Goal: Information Seeking & Learning: Learn about a topic

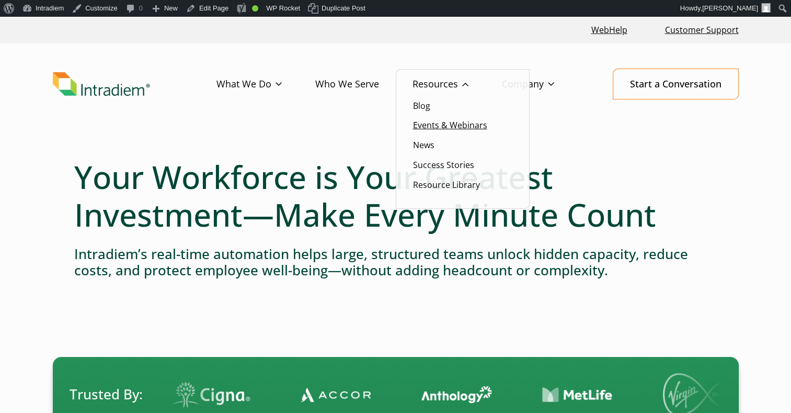
click at [427, 126] on link "Events & Webinars" at bounding box center [450, 125] width 74 height 12
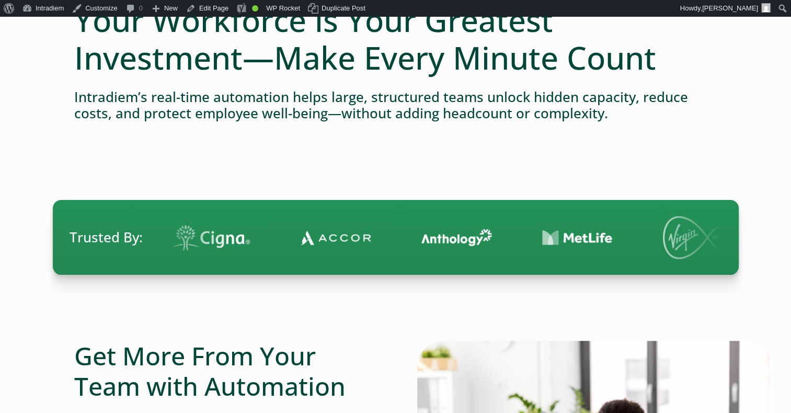
scroll to position [202, 0]
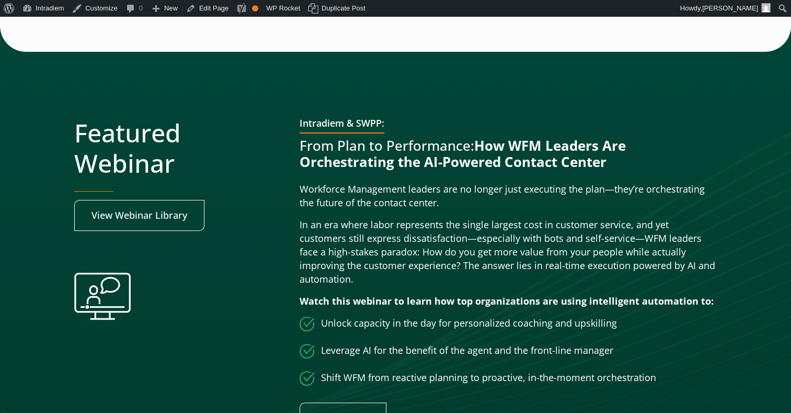
scroll to position [314, 0]
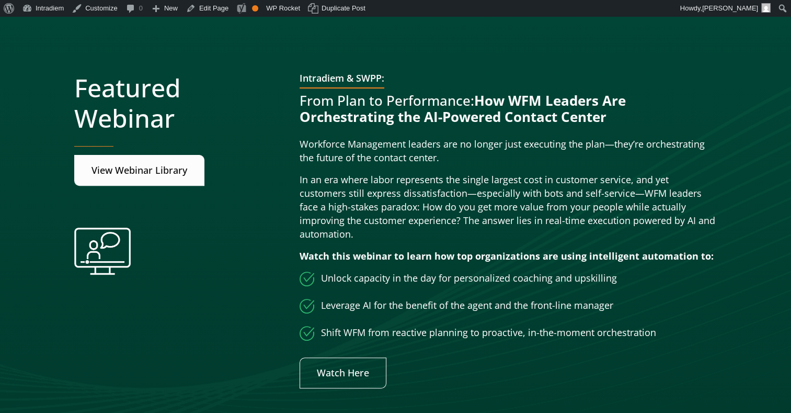
click at [158, 165] on link "View Webinar Library" at bounding box center [139, 170] width 130 height 31
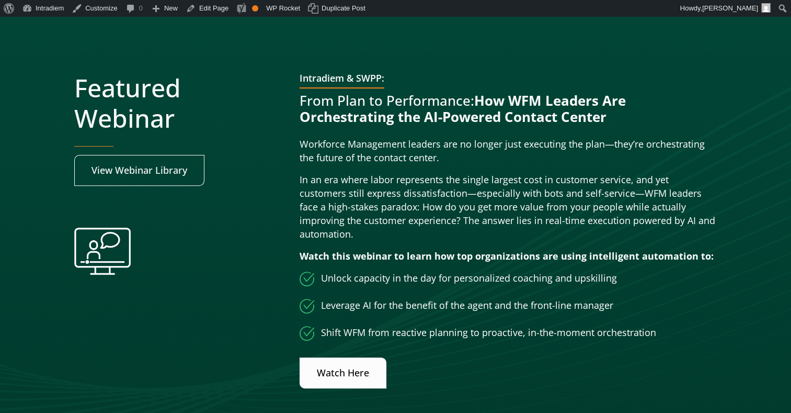
click at [364, 357] on link "Watch Here" at bounding box center [343, 372] width 87 height 31
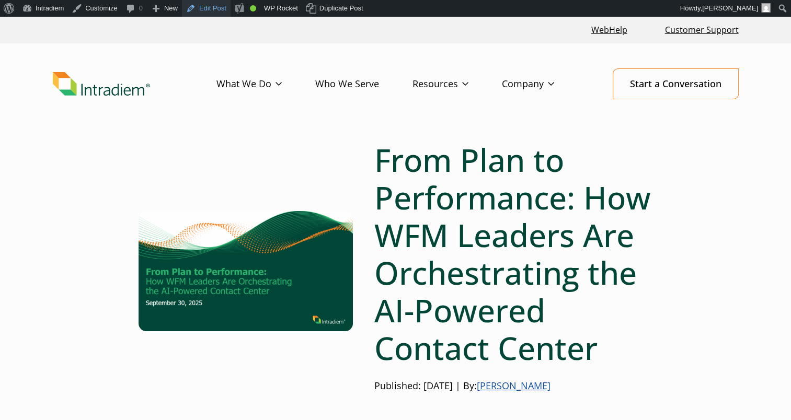
click at [197, 4] on link "Edit Post" at bounding box center [206, 8] width 49 height 17
